Goal: Information Seeking & Learning: Find specific fact

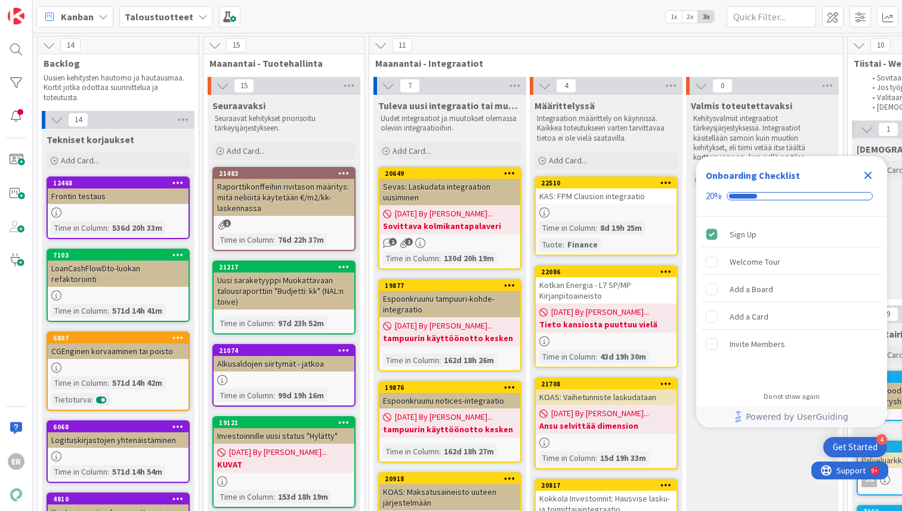
click at [866, 175] on icon "Close Checklist" at bounding box center [868, 175] width 14 height 14
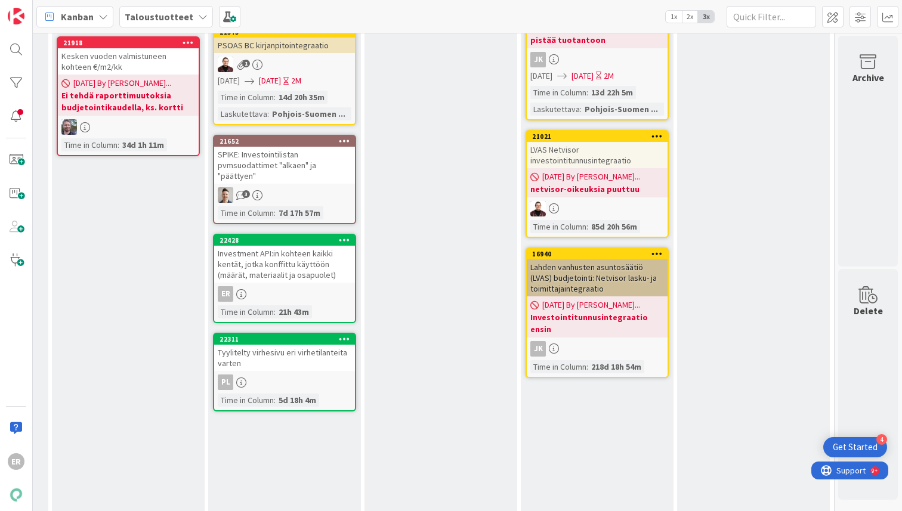
scroll to position [337, 1566]
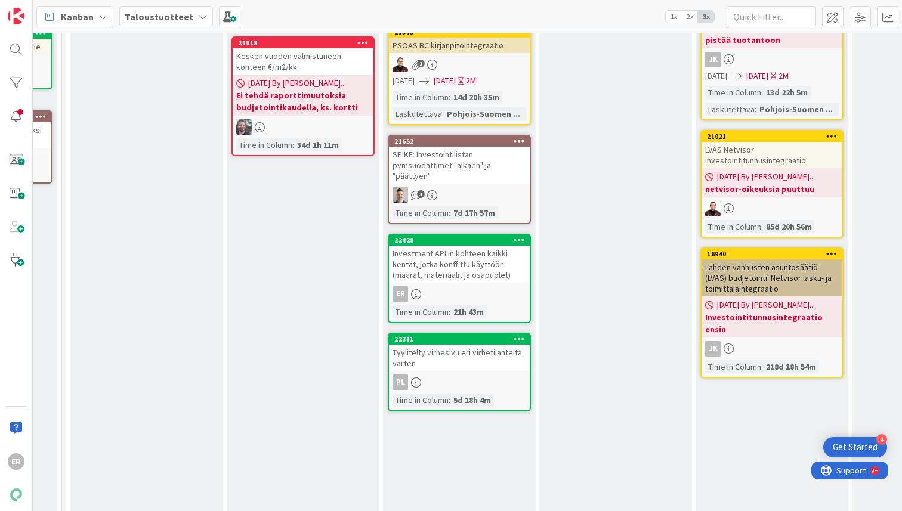
click at [461, 262] on div "Investment API:in kohteen kaikki kentät, jotka konffittu käyttöön (määrät, mate…" at bounding box center [459, 264] width 141 height 37
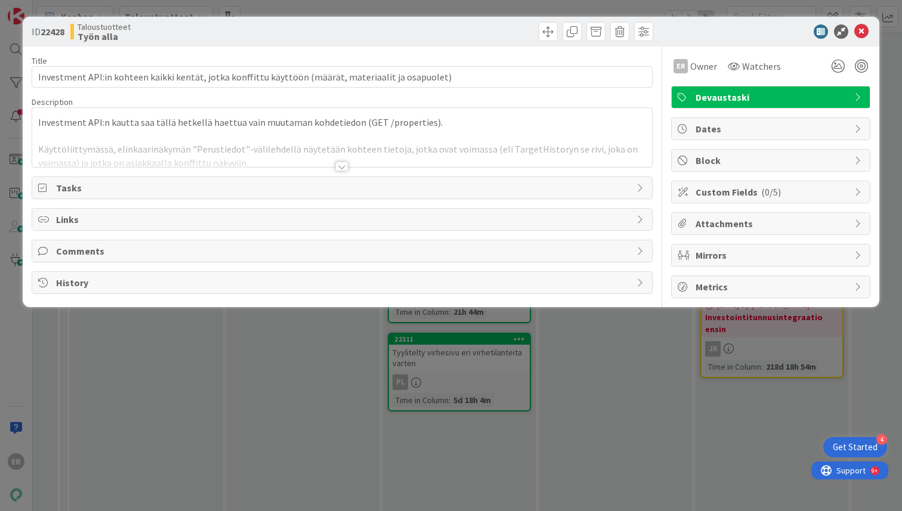
click at [343, 162] on div at bounding box center [341, 167] width 13 height 10
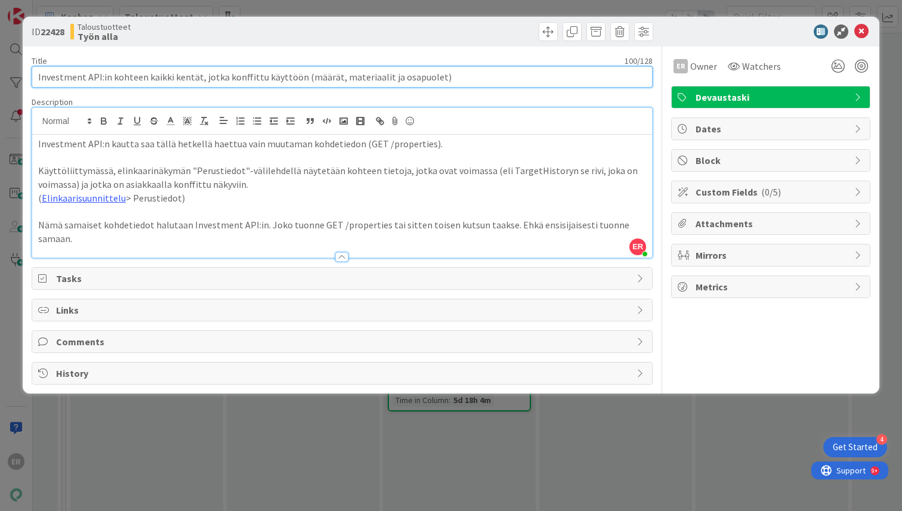
drag, startPoint x: 459, startPoint y: 75, endPoint x: 64, endPoint y: 63, distance: 395.2
click at [64, 63] on div "Title 100 / 128 Investment API:in kohteen kaikki kentät, jotka konffittu käyttö…" at bounding box center [342, 71] width 621 height 32
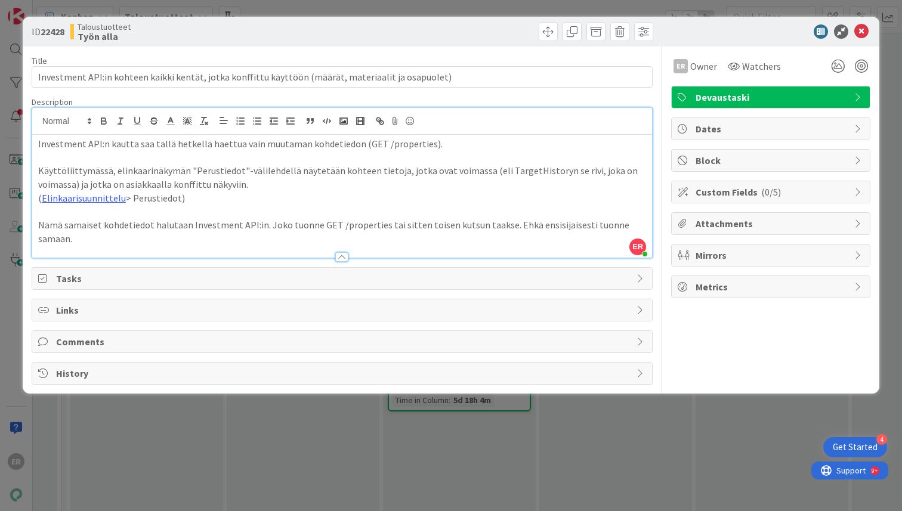
drag, startPoint x: 88, startPoint y: 177, endPoint x: 70, endPoint y: 163, distance: 22.5
click at [88, 177] on p "Käyttöliittymässä, elinkaarinäkymän "Perustiedot"-välilehdellä näytetään kohtee…" at bounding box center [342, 177] width 608 height 27
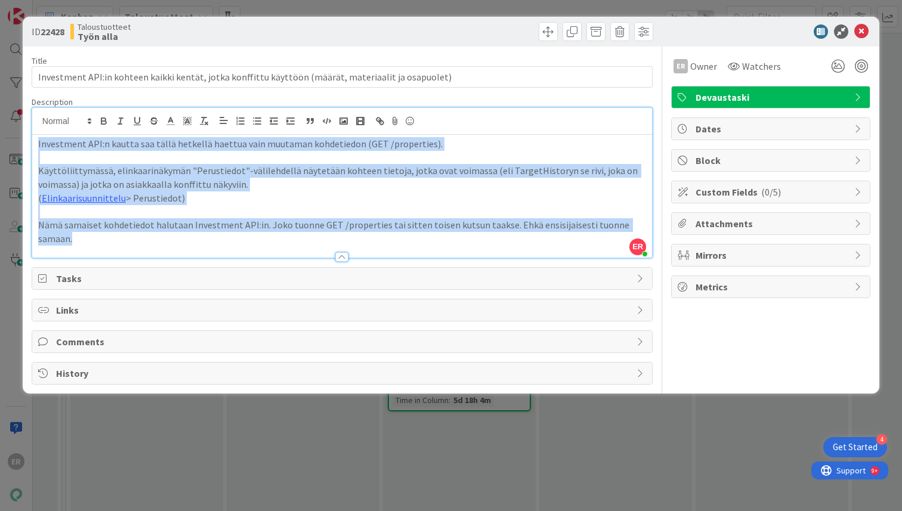
drag, startPoint x: 36, startPoint y: 142, endPoint x: 668, endPoint y: 223, distance: 637.1
click at [668, 223] on div "Title 100 / 128 Investment API:in kohteen kaikki kentät, jotka konffittu käyttö…" at bounding box center [451, 216] width 839 height 338
copy div "Investment API:n kautta saa tällä hetkellä haettua vain muutaman kohdetiedon (G…"
